Goal: Task Accomplishment & Management: Manage account settings

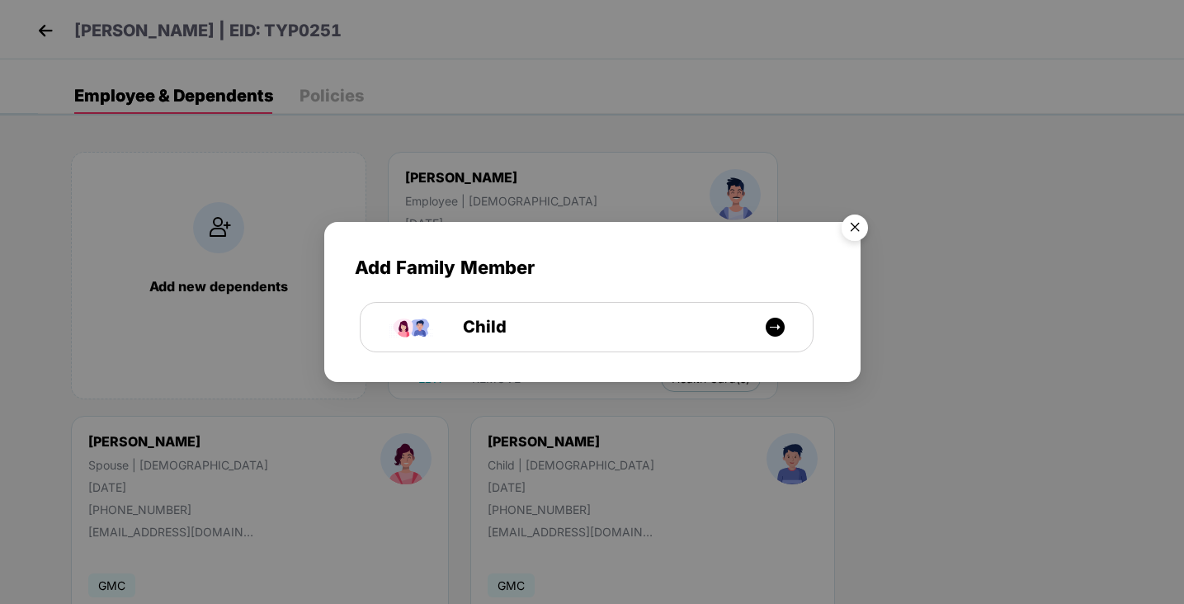
click at [860, 228] on img "Close" at bounding box center [855, 230] width 46 height 46
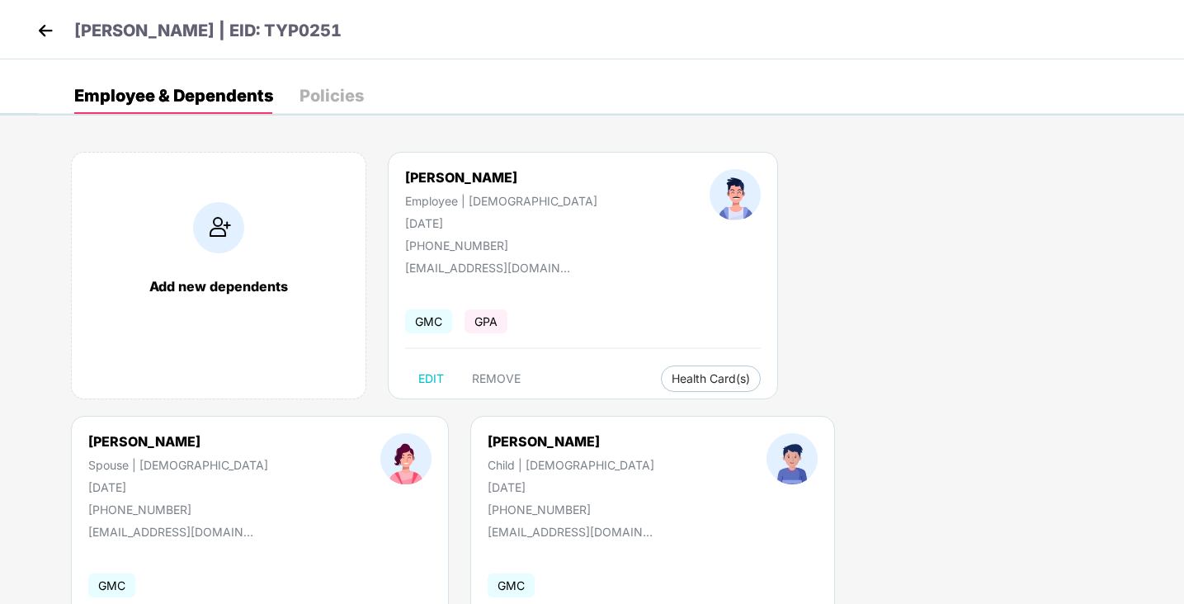
click at [49, 28] on img at bounding box center [45, 30] width 25 height 25
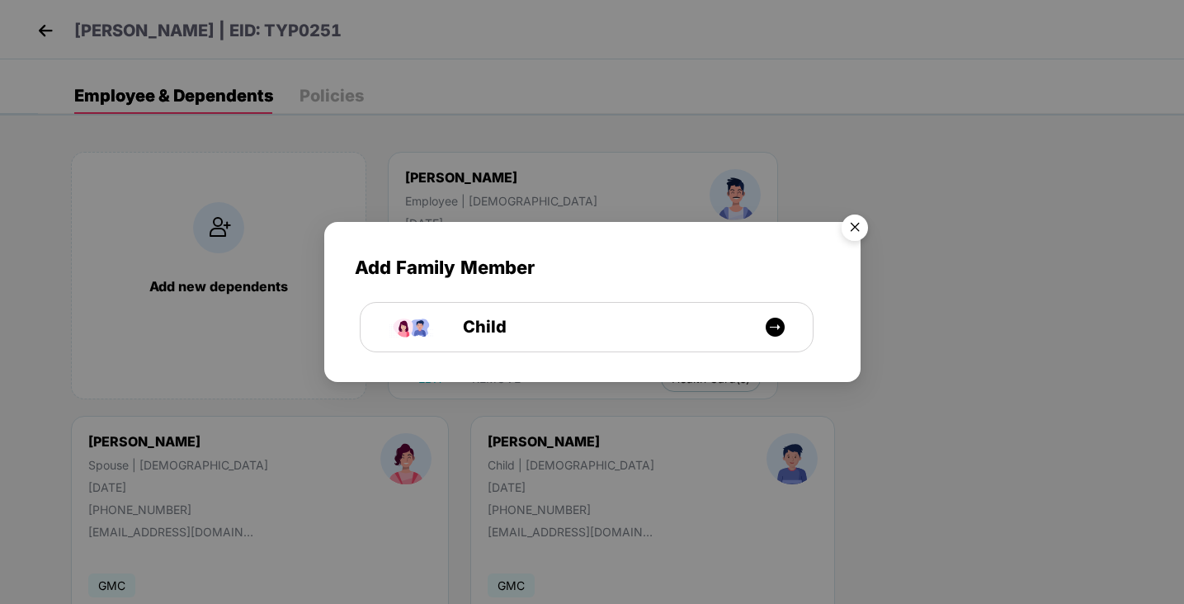
click at [853, 224] on img "Close" at bounding box center [855, 230] width 46 height 46
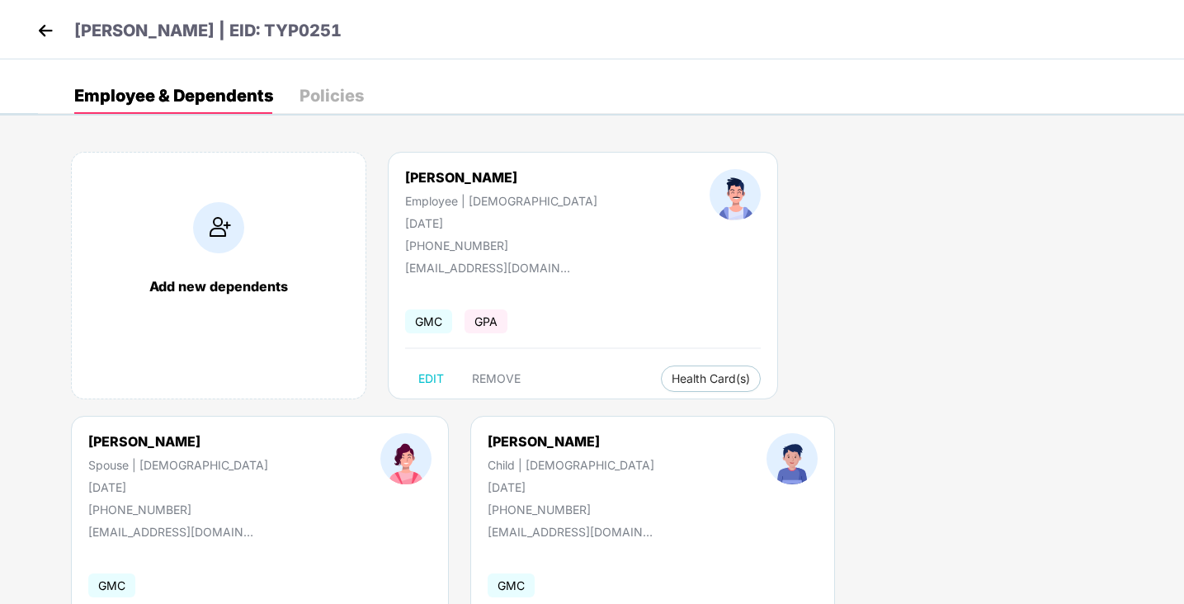
click at [40, 30] on img at bounding box center [45, 30] width 25 height 25
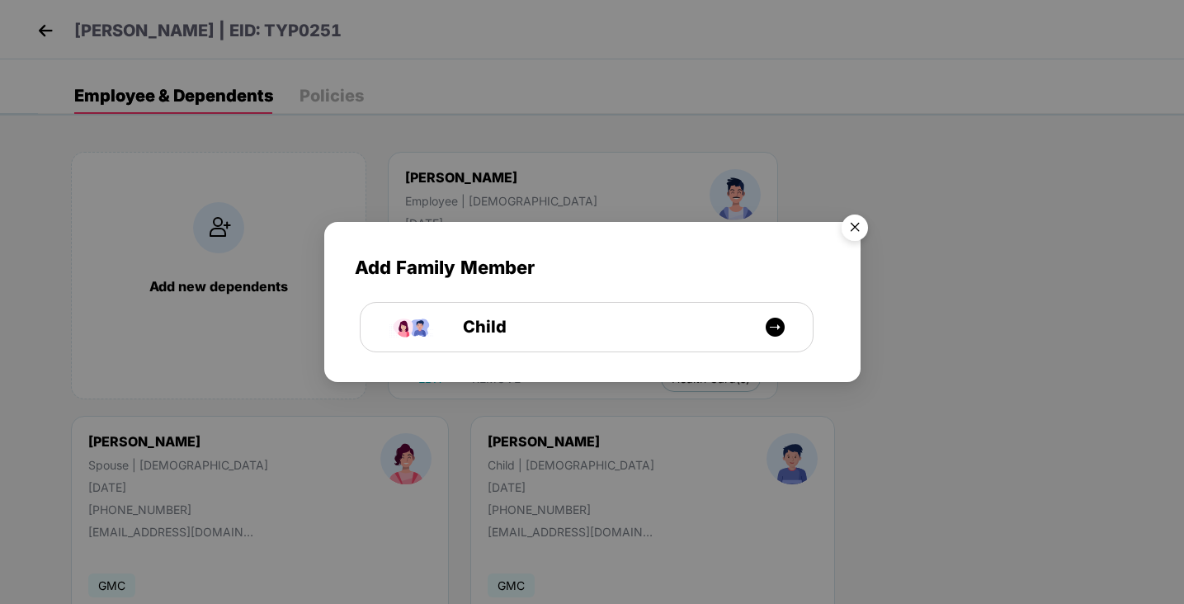
click at [851, 223] on img "Close" at bounding box center [855, 230] width 46 height 46
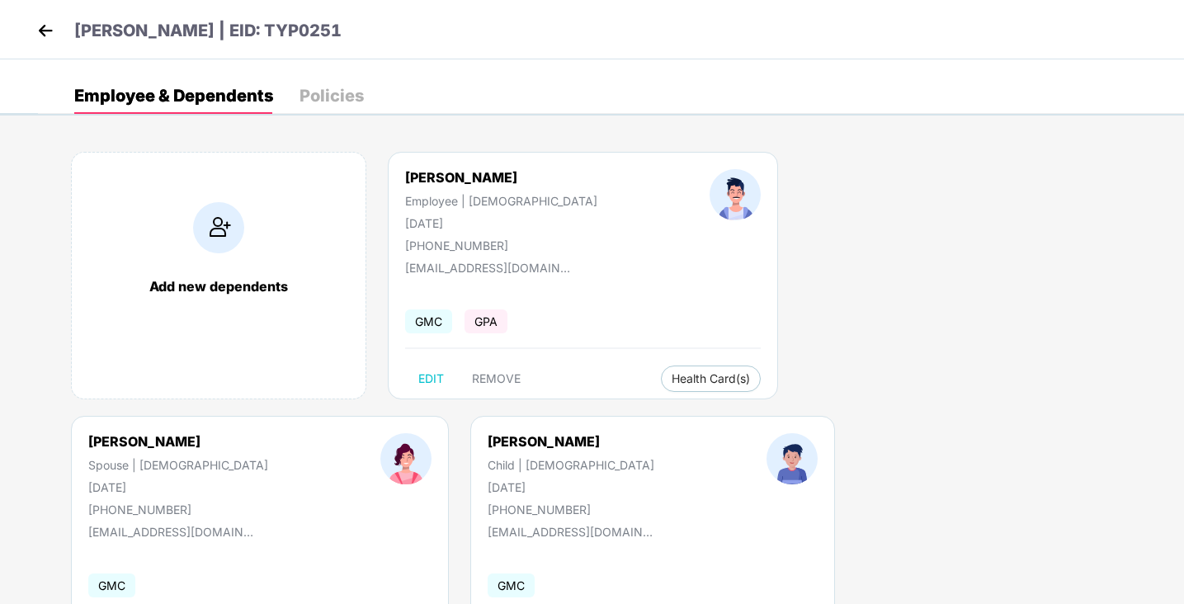
click at [42, 33] on img at bounding box center [45, 30] width 25 height 25
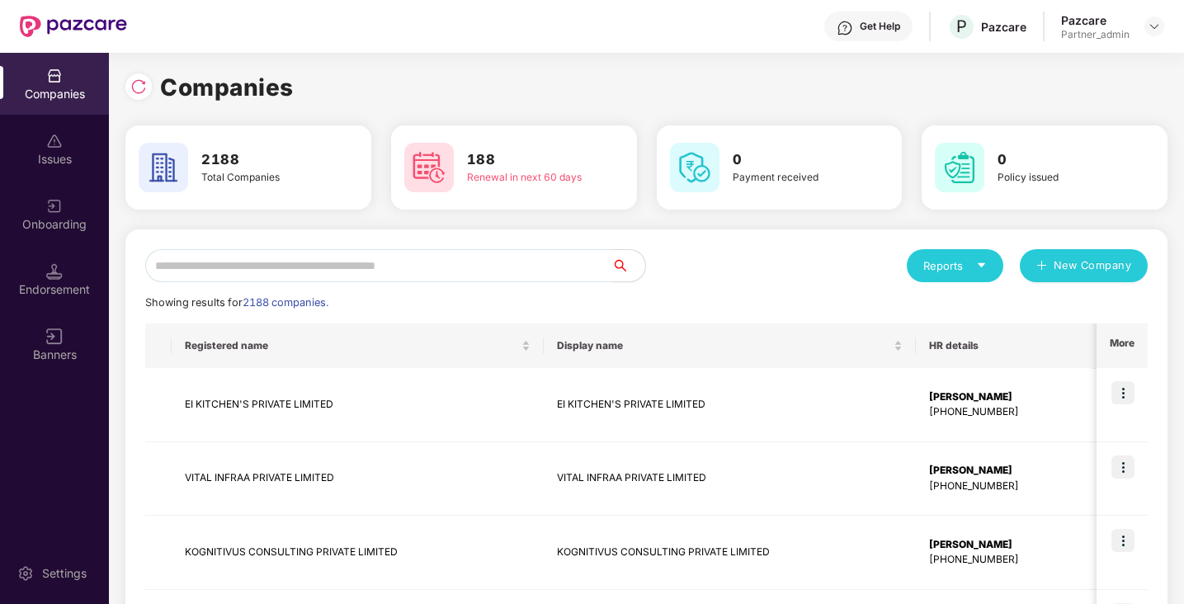
click at [241, 271] on input "text" at bounding box center [378, 265] width 467 height 33
type input "*"
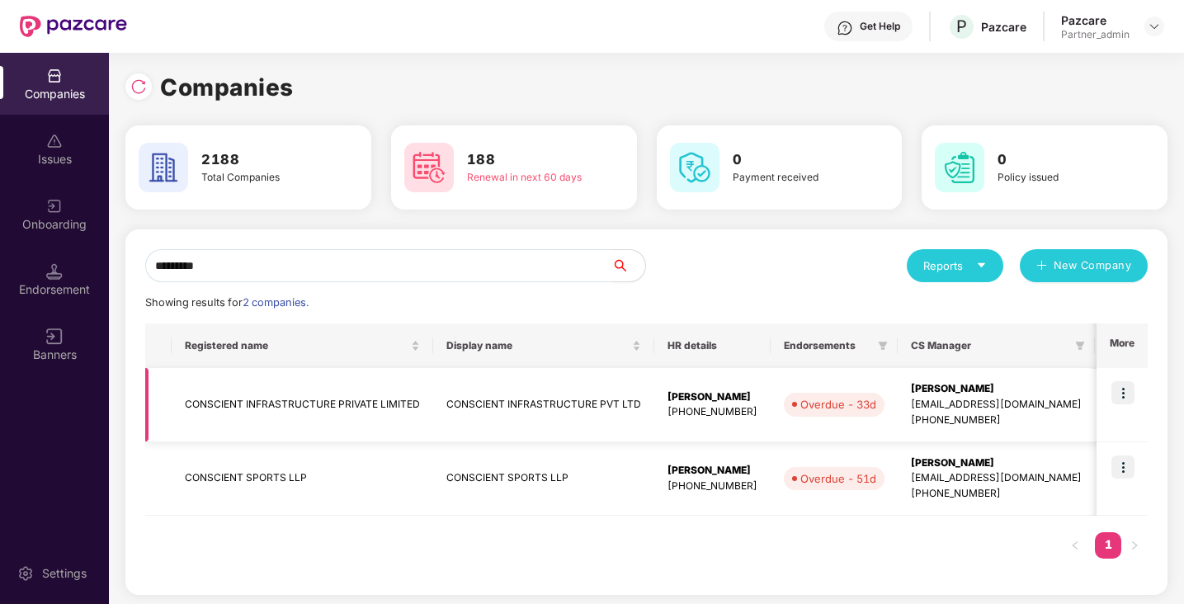
type input "*********"
click at [1125, 389] on img at bounding box center [1122, 392] width 23 height 23
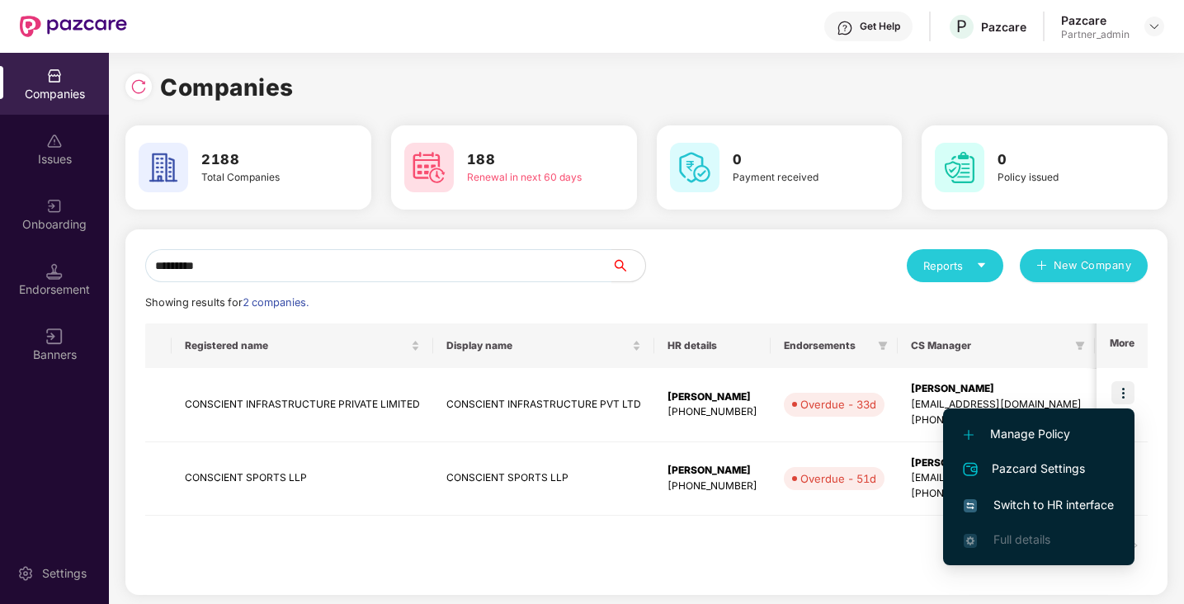
click at [1060, 502] on span "Switch to HR interface" at bounding box center [1039, 505] width 150 height 18
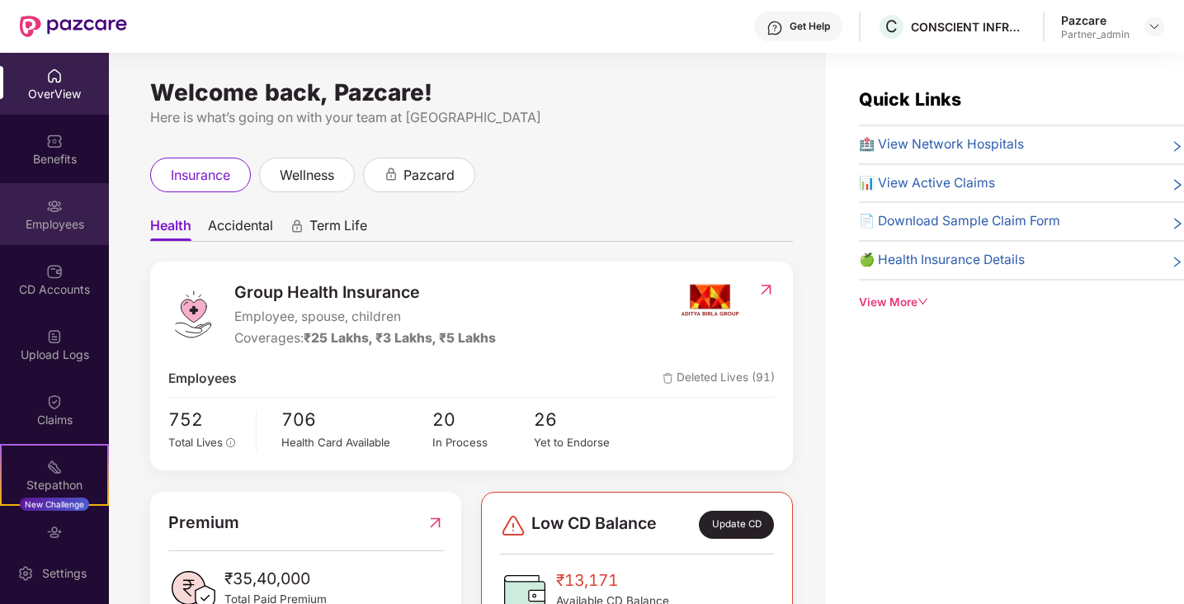
click at [47, 224] on div "Employees" at bounding box center [54, 224] width 109 height 16
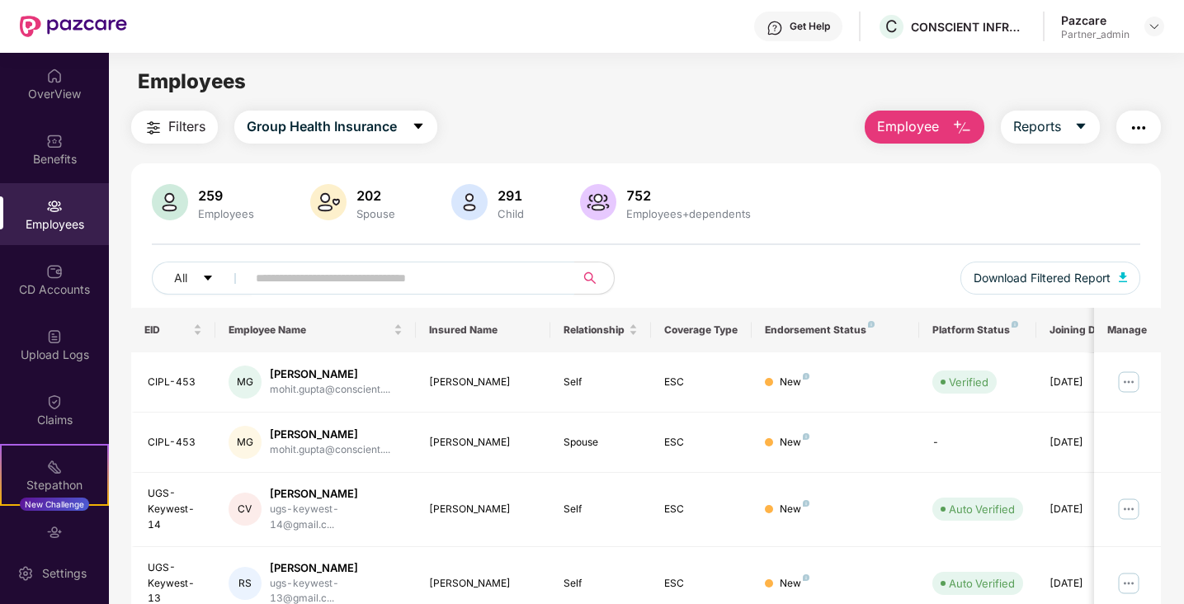
click at [302, 275] on input "text" at bounding box center [404, 278] width 296 height 25
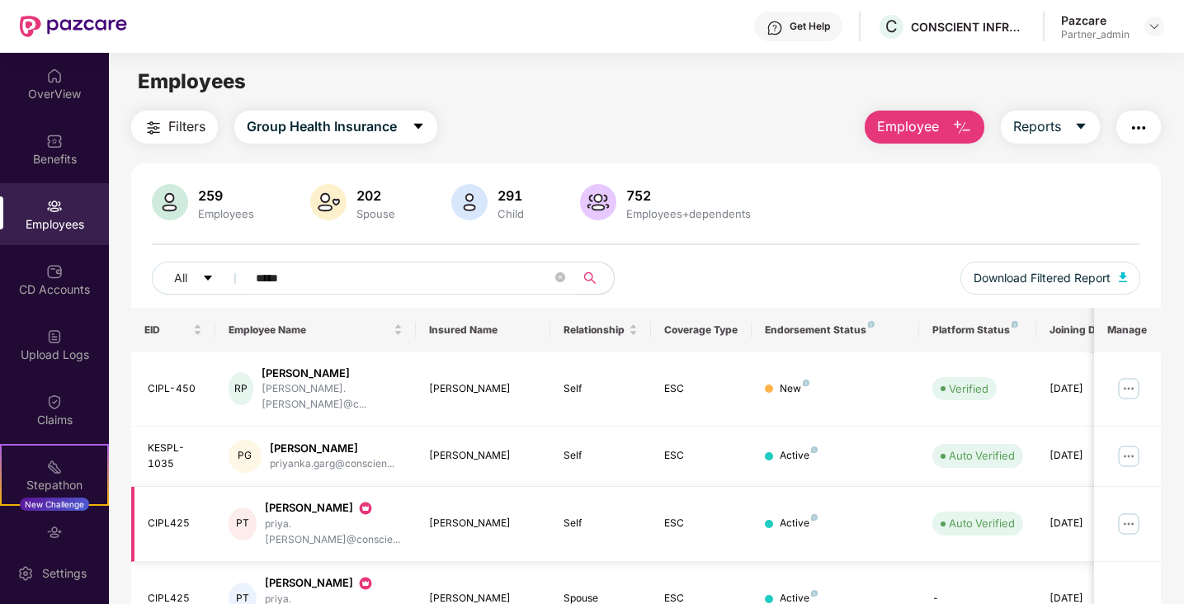
type input "*****"
click at [1129, 511] on img at bounding box center [1128, 524] width 26 height 26
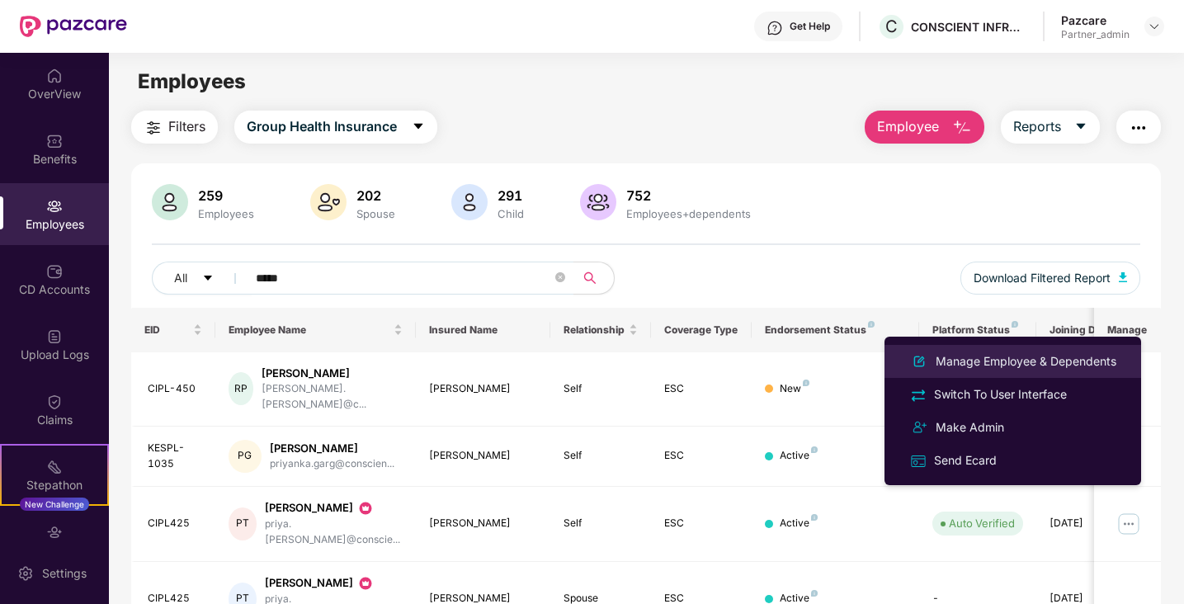
click at [1060, 361] on div "Manage Employee & Dependents" at bounding box center [1025, 361] width 187 height 18
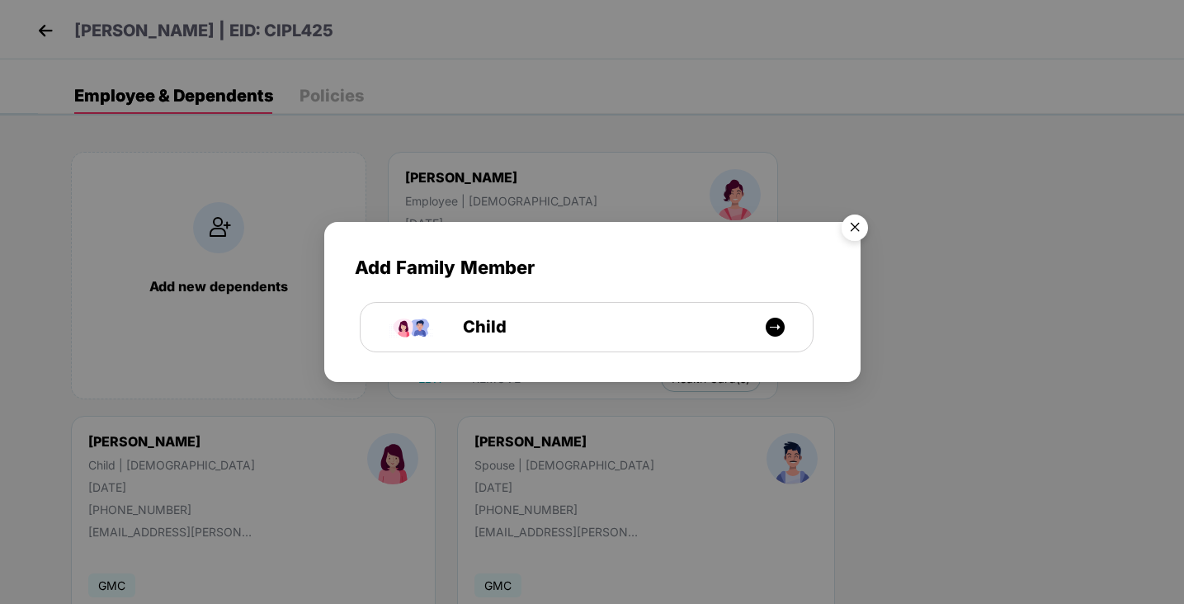
click at [857, 225] on img "Close" at bounding box center [855, 230] width 46 height 46
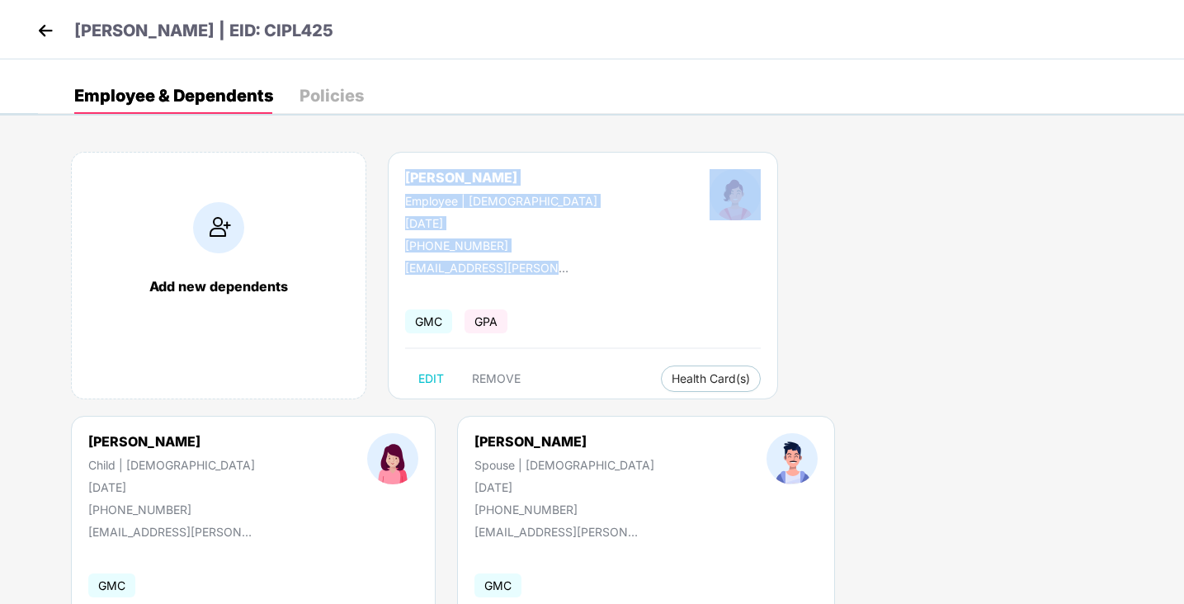
drag, startPoint x: 403, startPoint y: 173, endPoint x: 582, endPoint y: 271, distance: 203.8
click at [582, 271] on div "[PERSON_NAME] Employee | [DEMOGRAPHIC_DATA] [DATE] [PHONE_NUMBER] [EMAIL_ADDRES…" at bounding box center [583, 275] width 390 height 247
copy div "[PERSON_NAME] Employee | [DEMOGRAPHIC_DATA] [DATE] [PHONE_NUMBER] [EMAIL_ADDRES…"
click at [45, 29] on img at bounding box center [45, 30] width 25 height 25
